Goal: Task Accomplishment & Management: Use online tool/utility

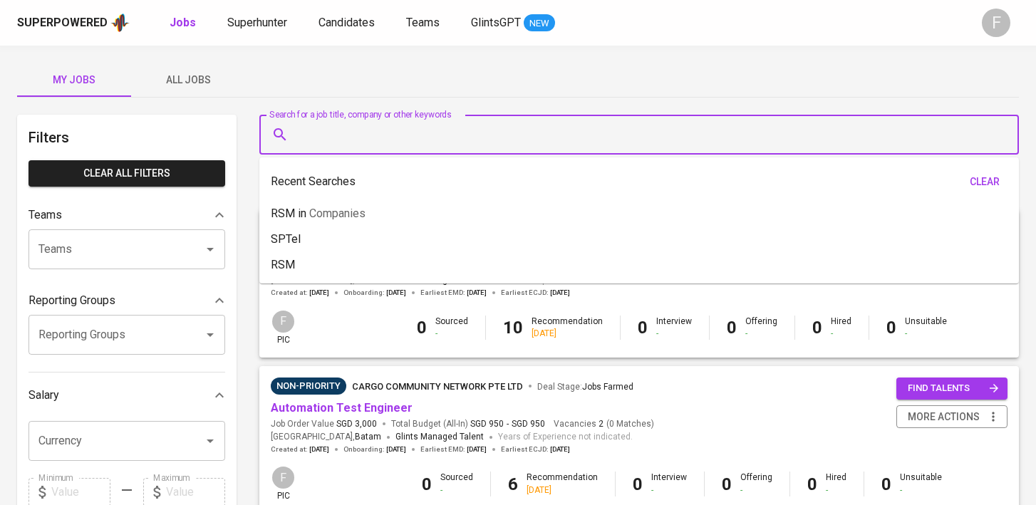
click at [410, 136] on input "Search for a job title, company or other keywords" at bounding box center [642, 134] width 697 height 27
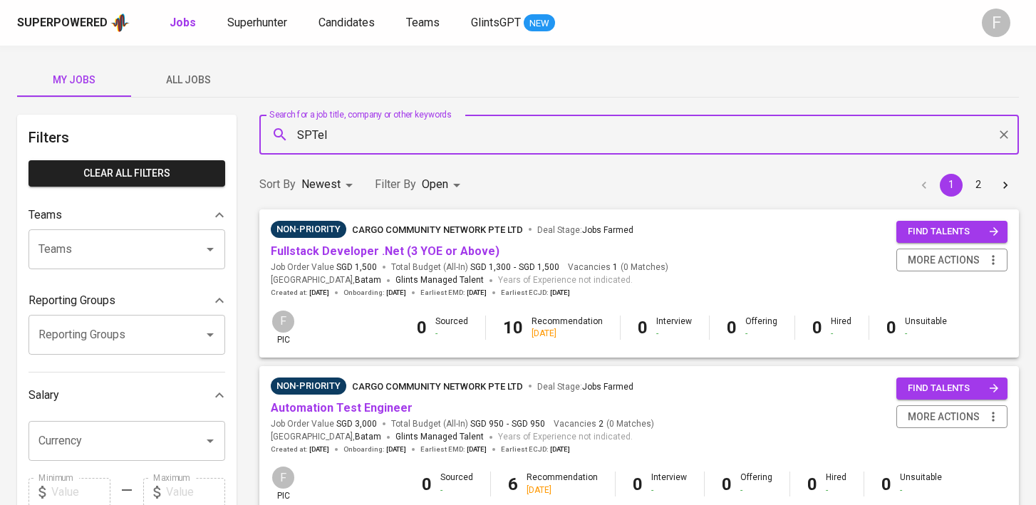
type input "SPTel"
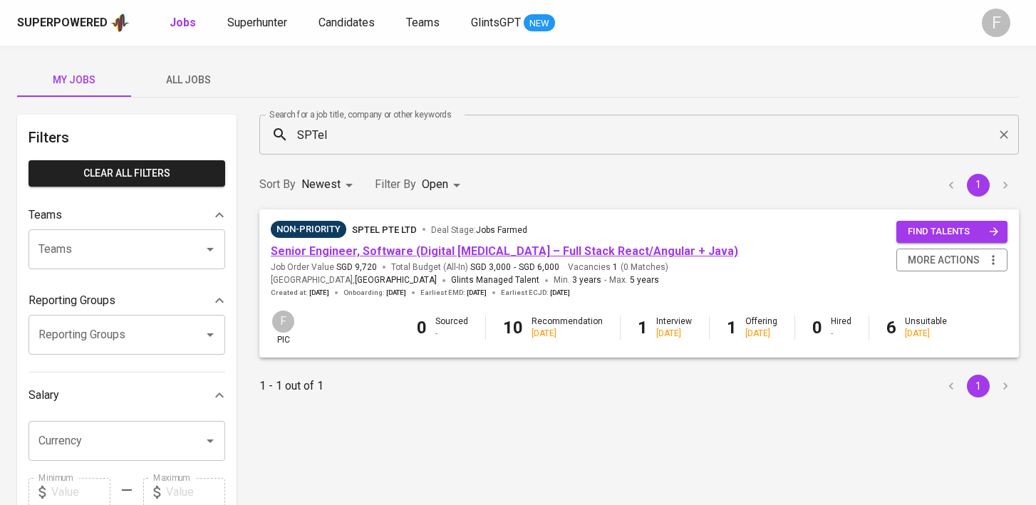
click at [396, 251] on link "Senior Engineer, Software (Digital [MEDICAL_DATA] – Full Stack React/Angular + …" at bounding box center [504, 251] width 467 height 14
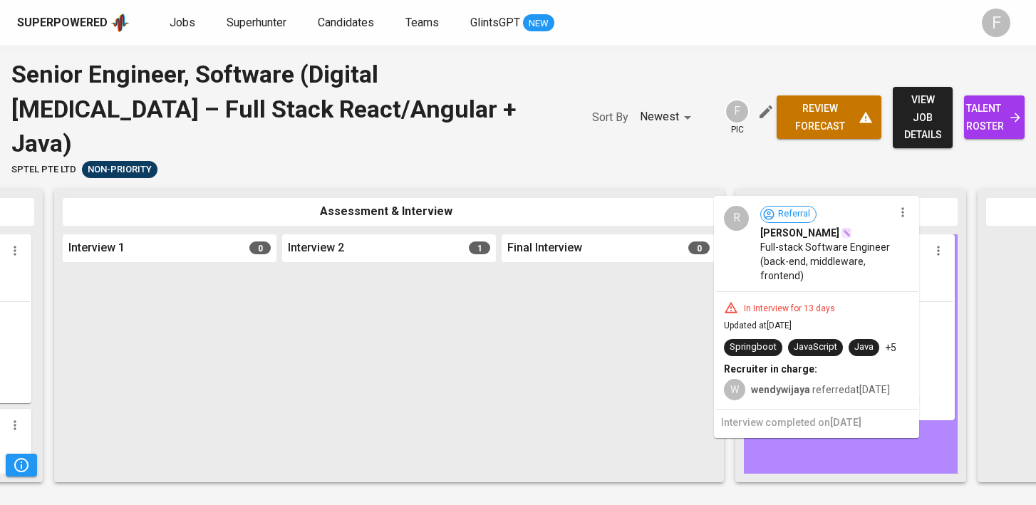
drag, startPoint x: 442, startPoint y: 391, endPoint x: 882, endPoint y: 361, distance: 440.7
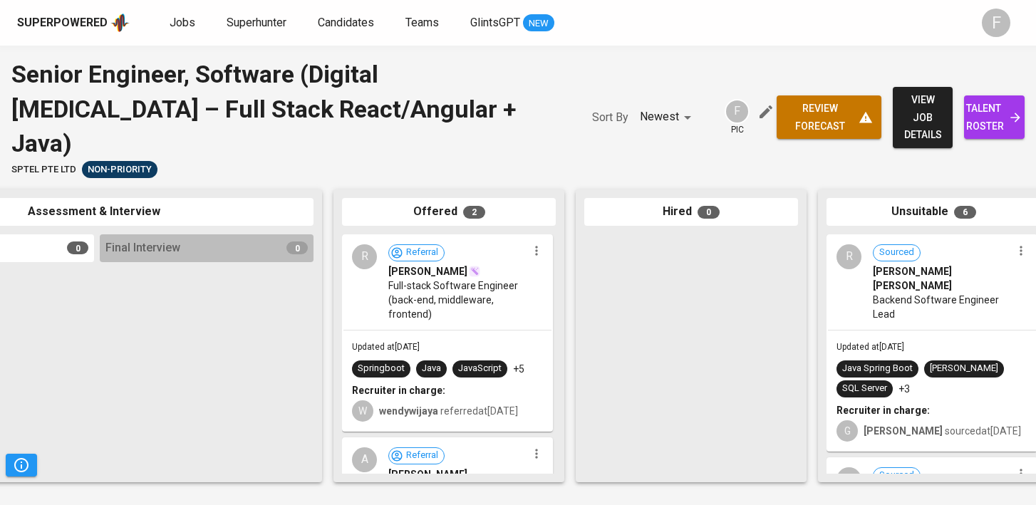
click at [477, 331] on div "Updated at [DATE] Springboot Java JavaScript +5 Recruiter in charge: W wendywij…" at bounding box center [447, 381] width 208 height 100
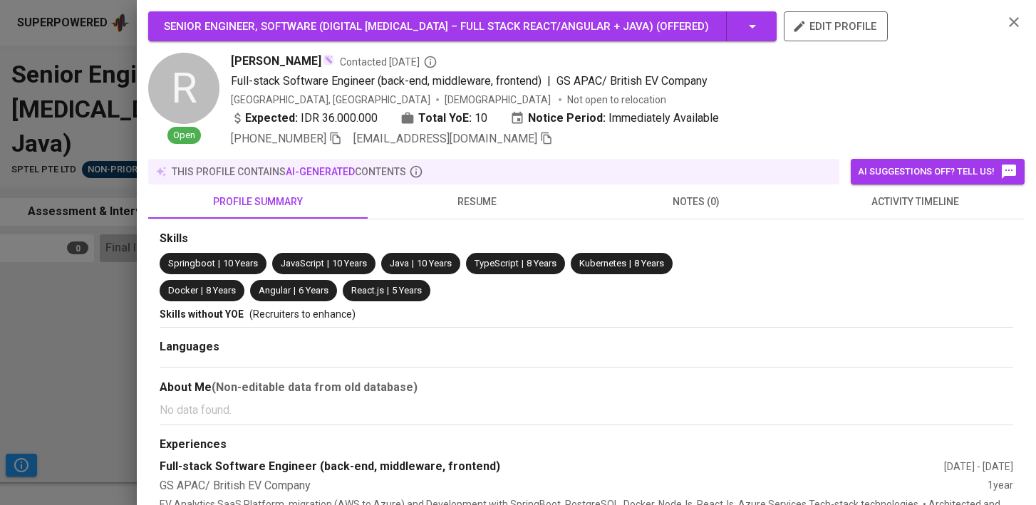
click at [93, 333] on div at bounding box center [518, 252] width 1036 height 505
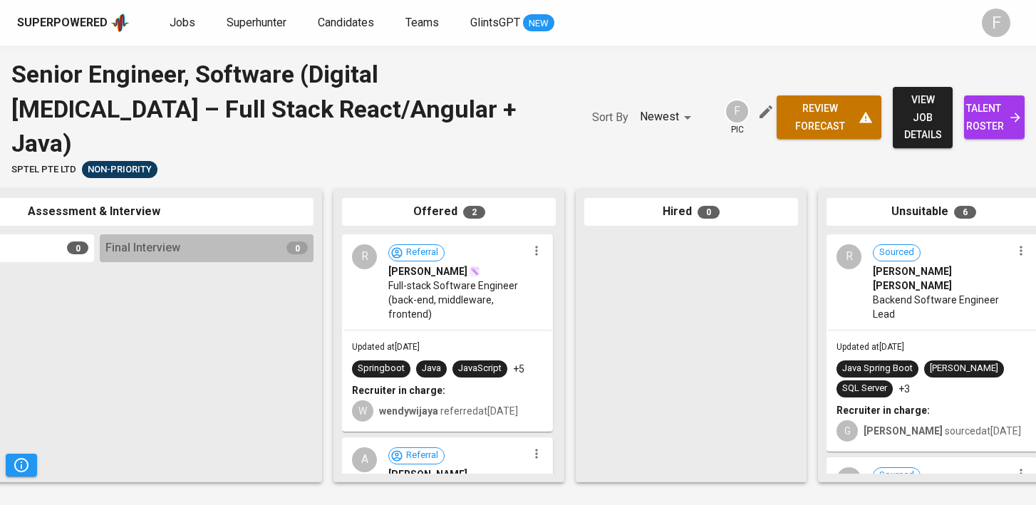
click at [991, 100] on span "talent roster" at bounding box center [994, 117] width 38 height 35
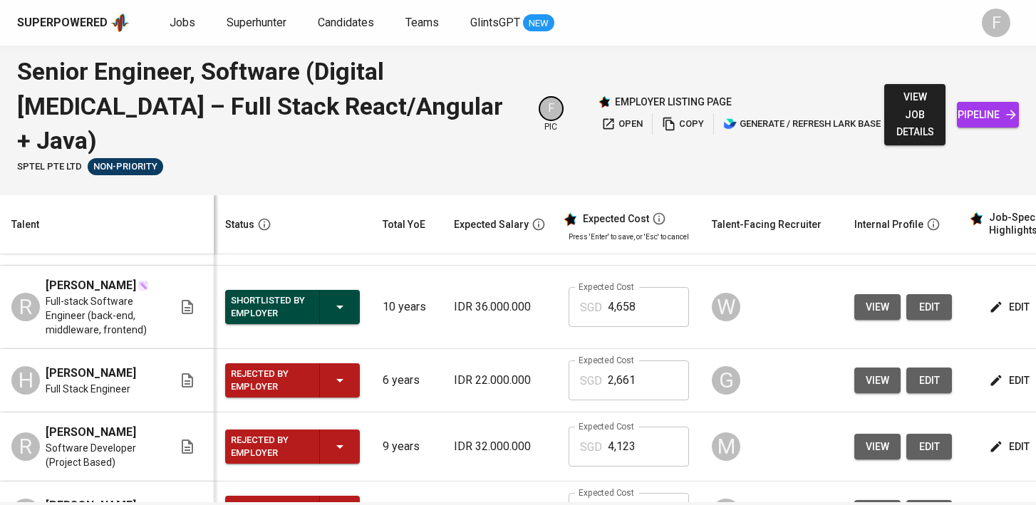
scroll to position [0, 184]
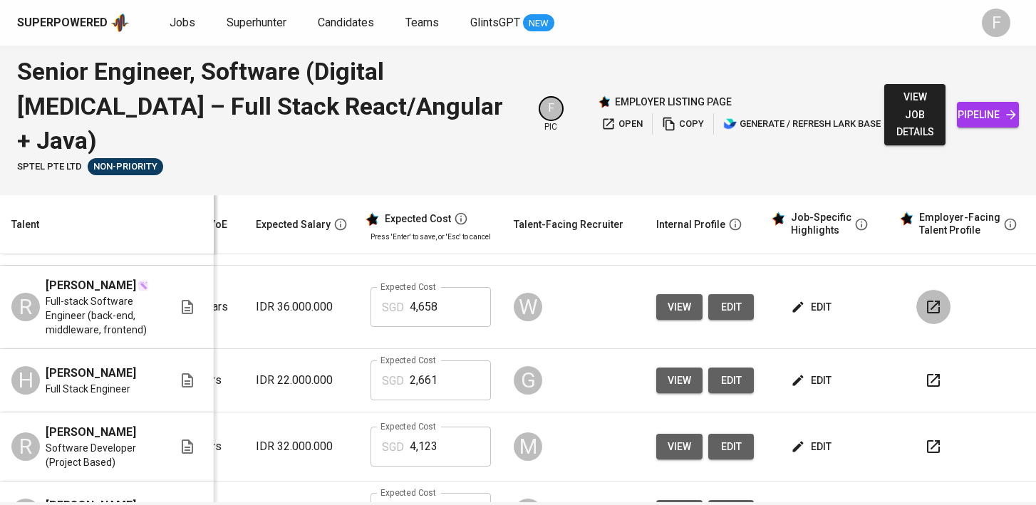
click at [926, 299] on icon "button" at bounding box center [933, 307] width 17 height 17
